Goal: Task Accomplishment & Management: Manage account settings

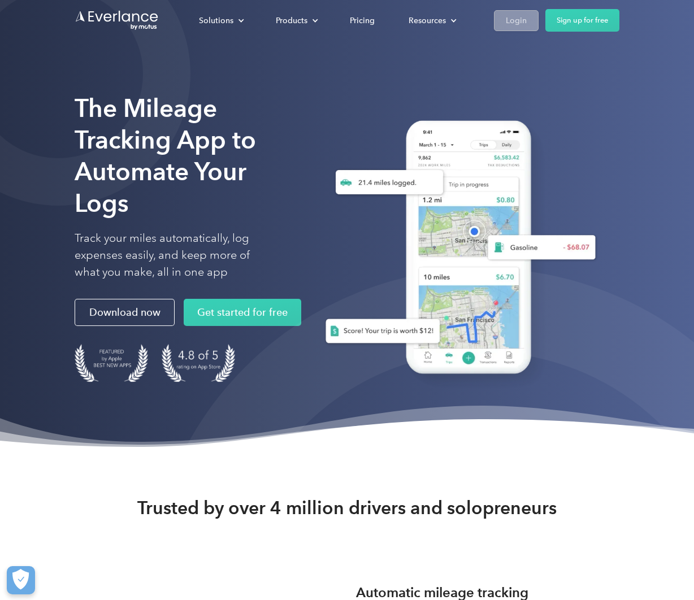
click at [526, 25] on link "Login" at bounding box center [516, 20] width 45 height 21
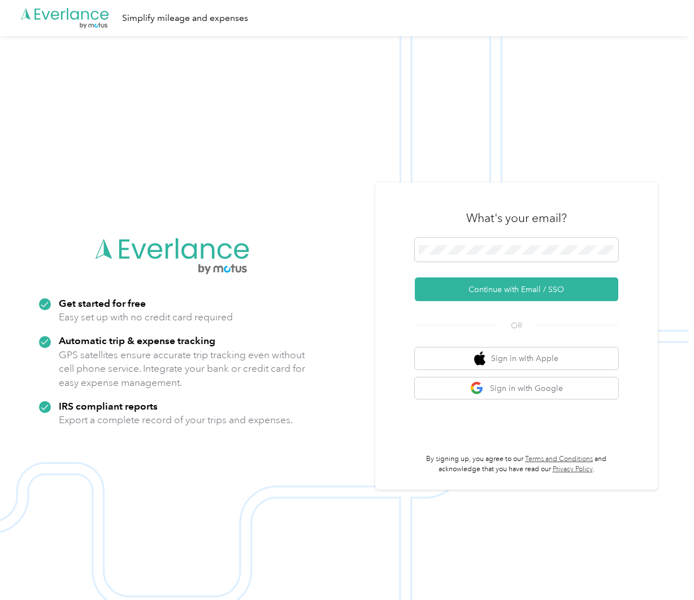
click at [522, 264] on div at bounding box center [516, 252] width 203 height 28
click at [518, 256] on span at bounding box center [516, 250] width 203 height 24
click at [552, 288] on button "Continue with Email / SSO" at bounding box center [516, 290] width 203 height 24
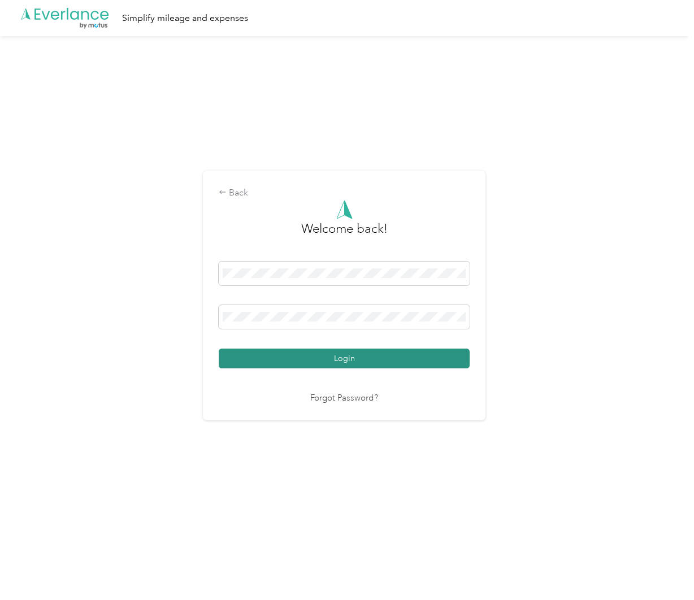
click at [434, 354] on button "Login" at bounding box center [344, 359] width 251 height 20
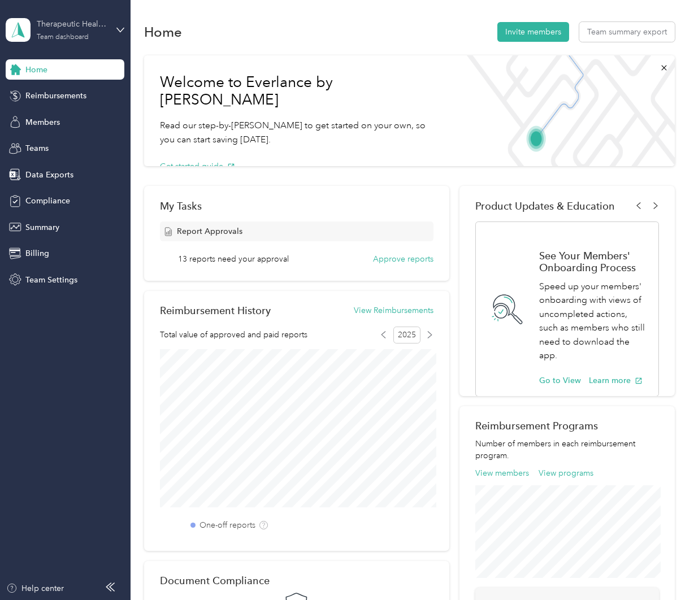
click at [79, 36] on div "Team dashboard" at bounding box center [63, 37] width 52 height 7
click at [76, 94] on div "Team dashboard" at bounding box center [125, 92] width 222 height 20
click at [52, 101] on span "Reimbursements" at bounding box center [55, 96] width 61 height 12
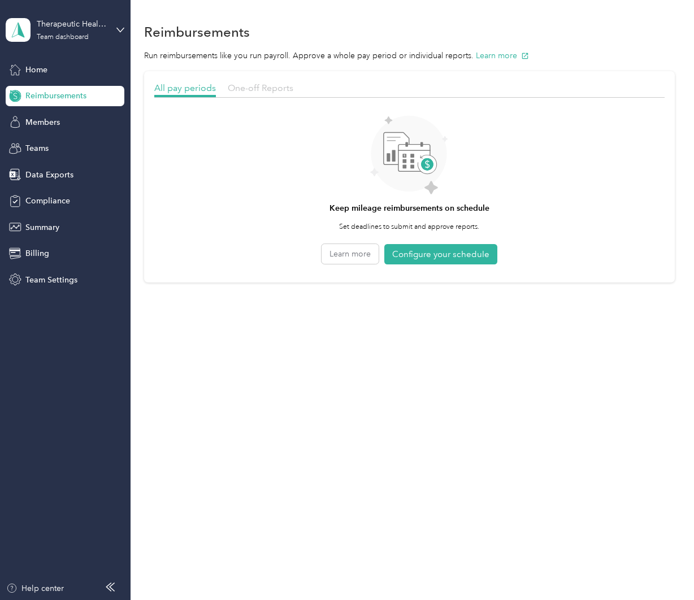
click at [251, 87] on span "One-off Reports" at bounding box center [261, 88] width 66 height 11
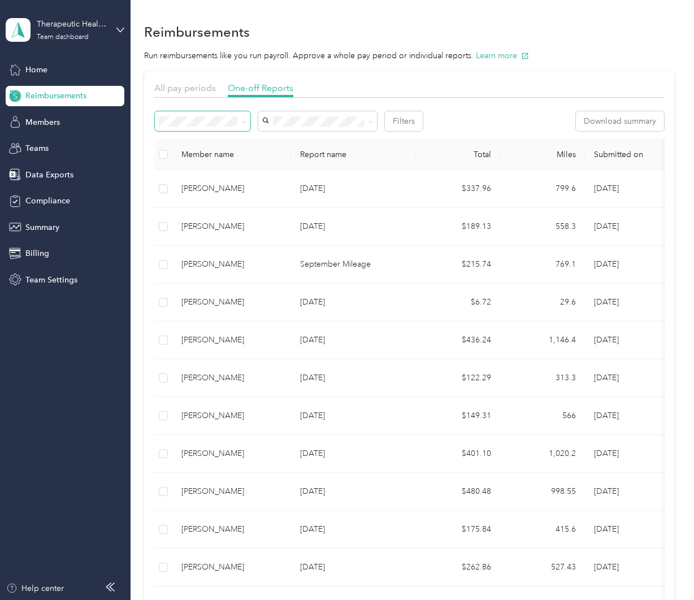
click at [224, 126] on span at bounding box center [203, 121] width 96 height 20
click at [242, 122] on icon at bounding box center [243, 122] width 3 height 2
click at [236, 180] on div "Needs payment" at bounding box center [203, 182] width 80 height 12
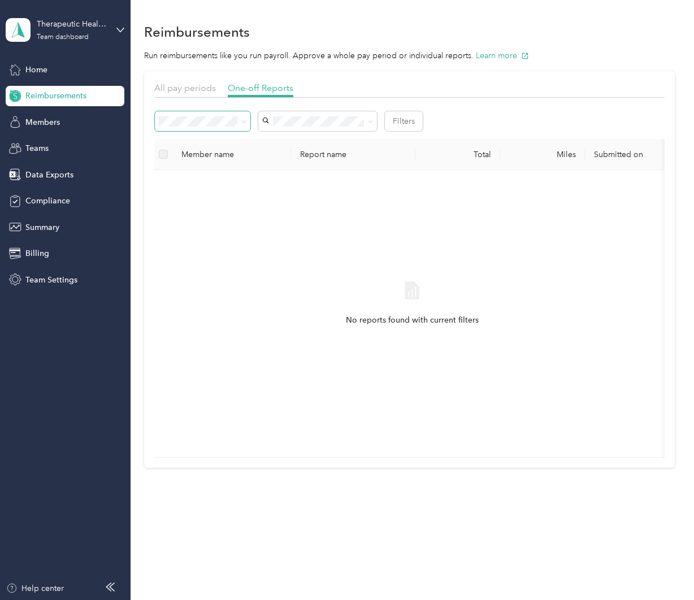
click at [242, 122] on icon at bounding box center [243, 121] width 5 height 5
click at [237, 153] on li "Needs approval" at bounding box center [203, 162] width 96 height 20
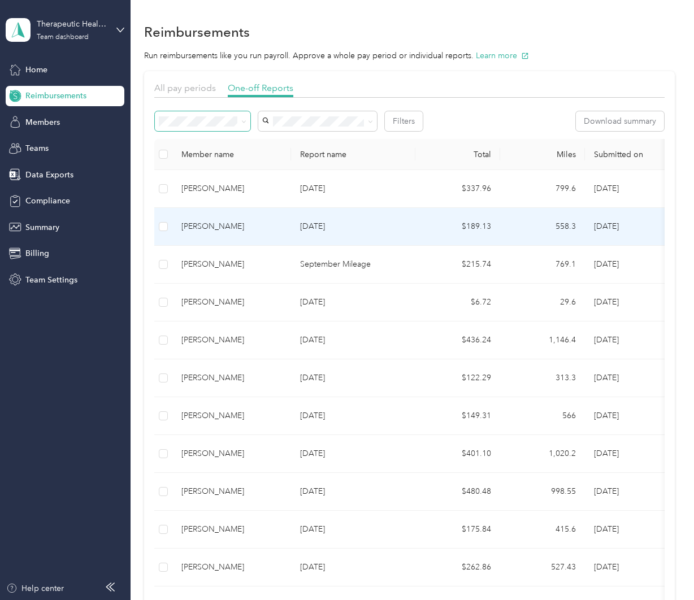
scroll to position [0, 2]
